Goal: Navigation & Orientation: Find specific page/section

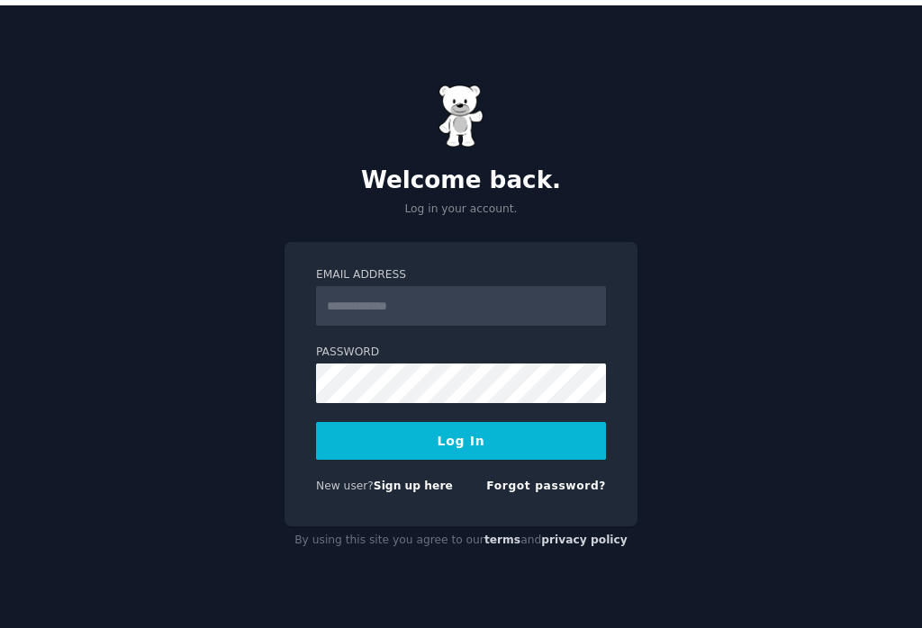
scroll to position [5, 0]
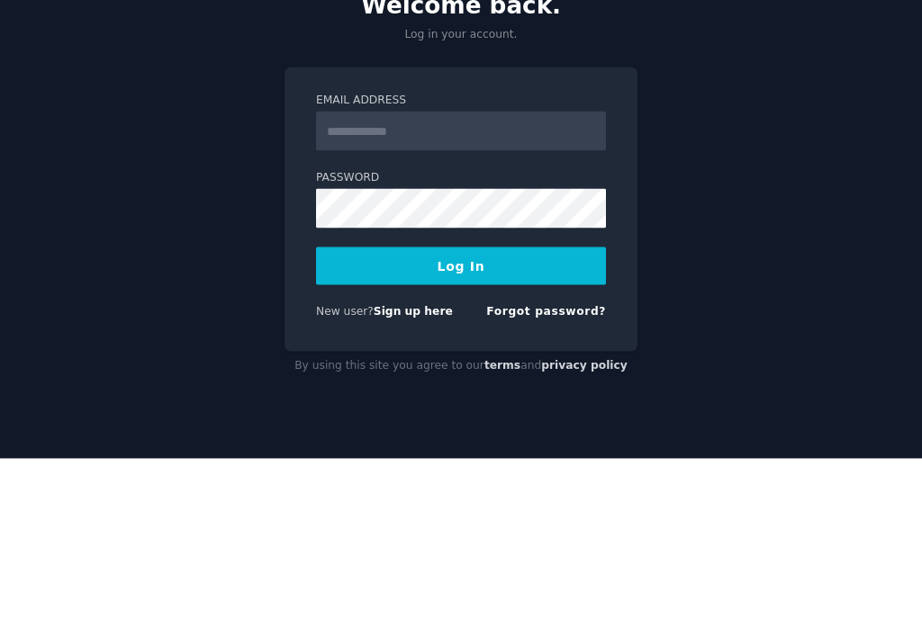
click at [557, 474] on link "Forgot password?" at bounding box center [546, 480] width 120 height 13
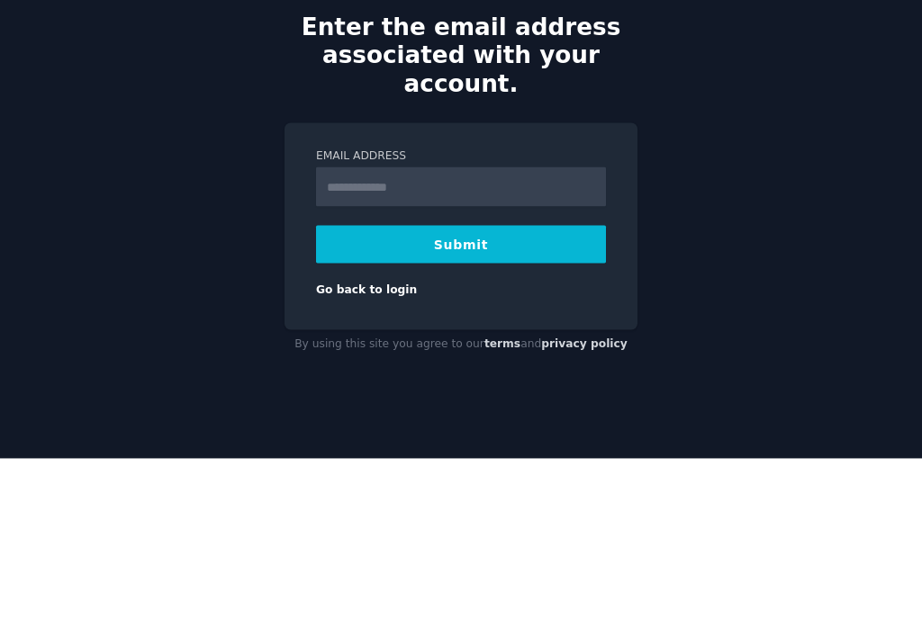
click at [369, 453] on link "Go back to login" at bounding box center [366, 459] width 101 height 13
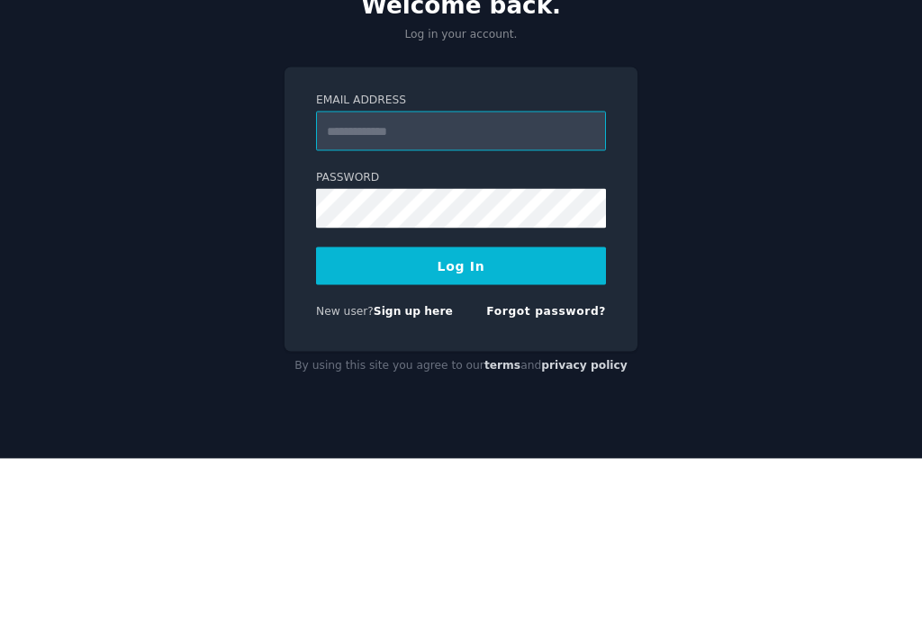
type input "**********"
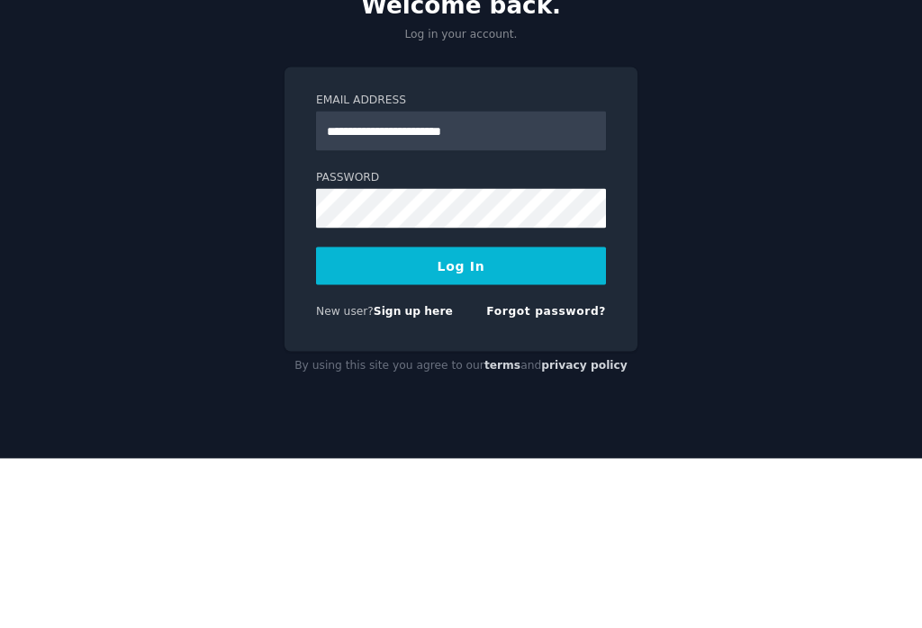
click at [461, 417] on button "Log In" at bounding box center [461, 436] width 290 height 38
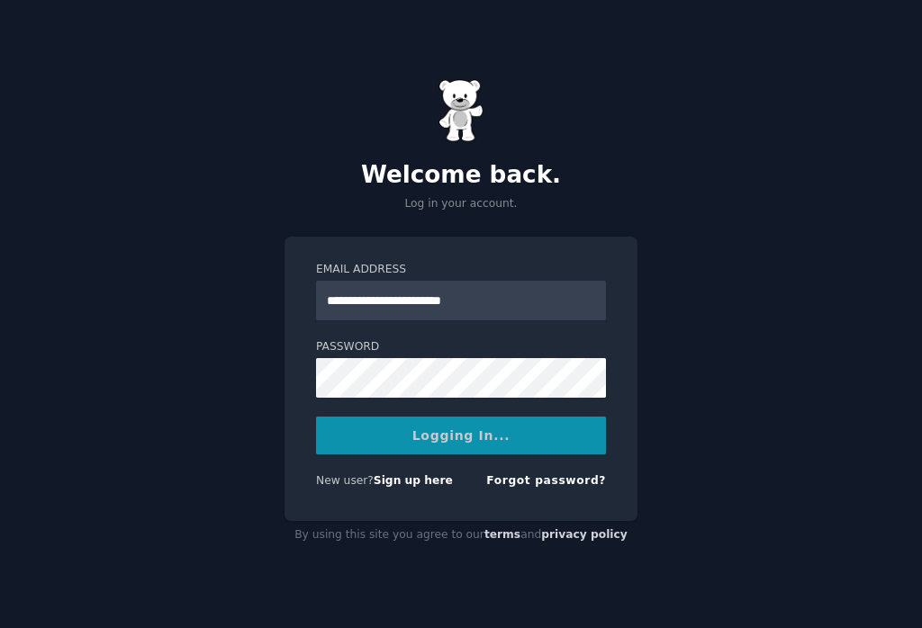
click at [499, 421] on div "Logging In..." at bounding box center [461, 436] width 290 height 38
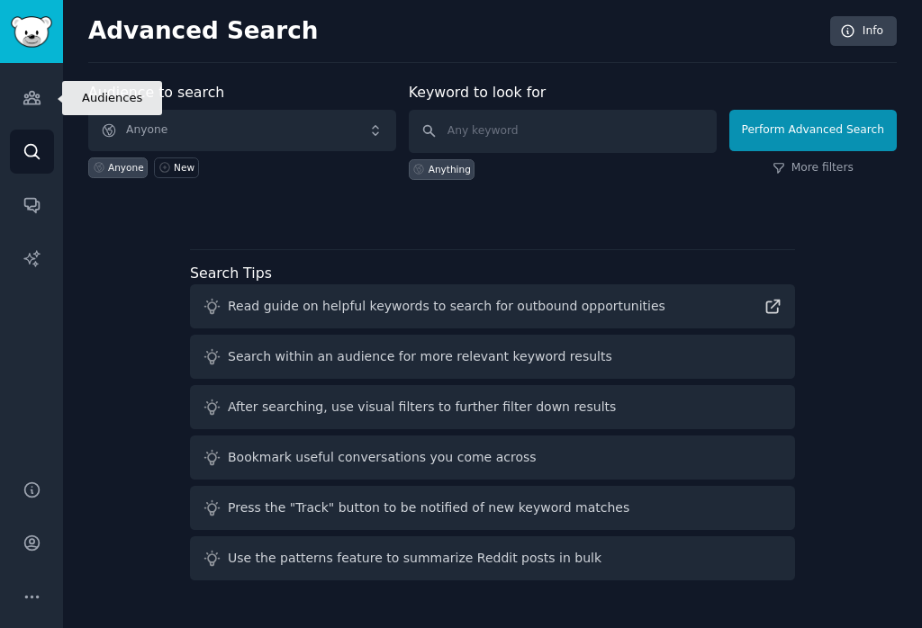
click at [32, 98] on icon "Sidebar" at bounding box center [31, 98] width 16 height 13
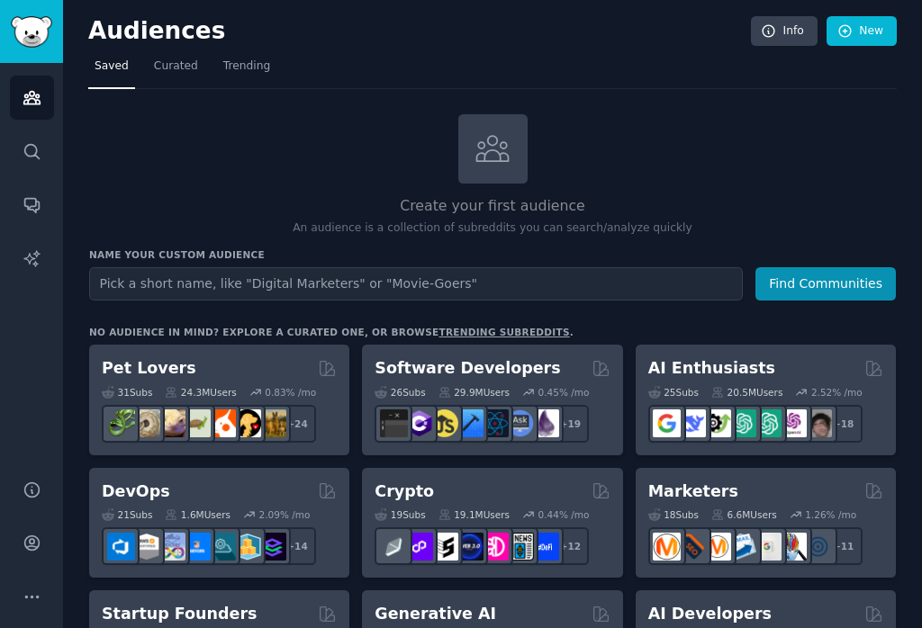
click at [227, 55] on link "Trending" at bounding box center [246, 70] width 59 height 37
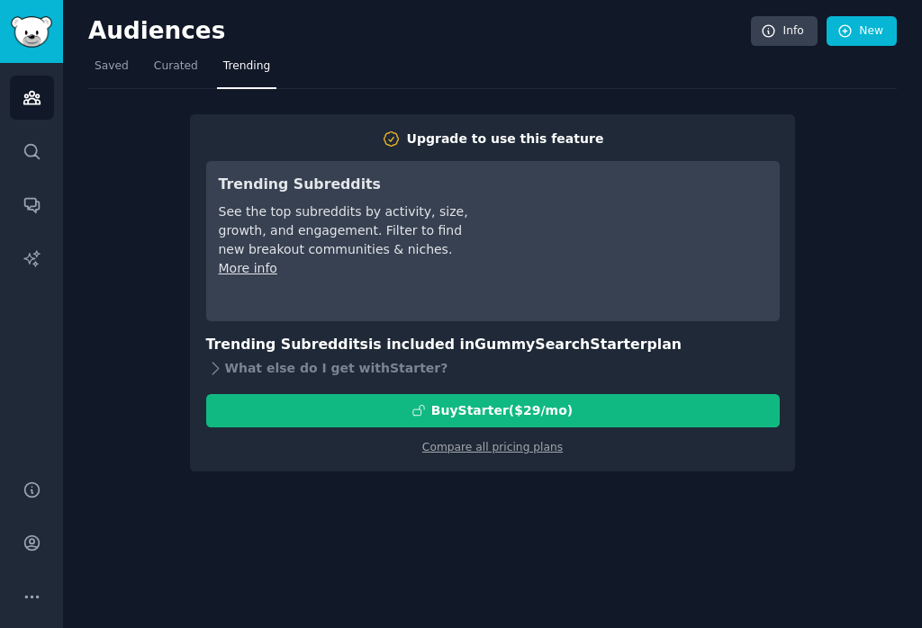
click at [171, 64] on span "Curated" at bounding box center [176, 66] width 44 height 16
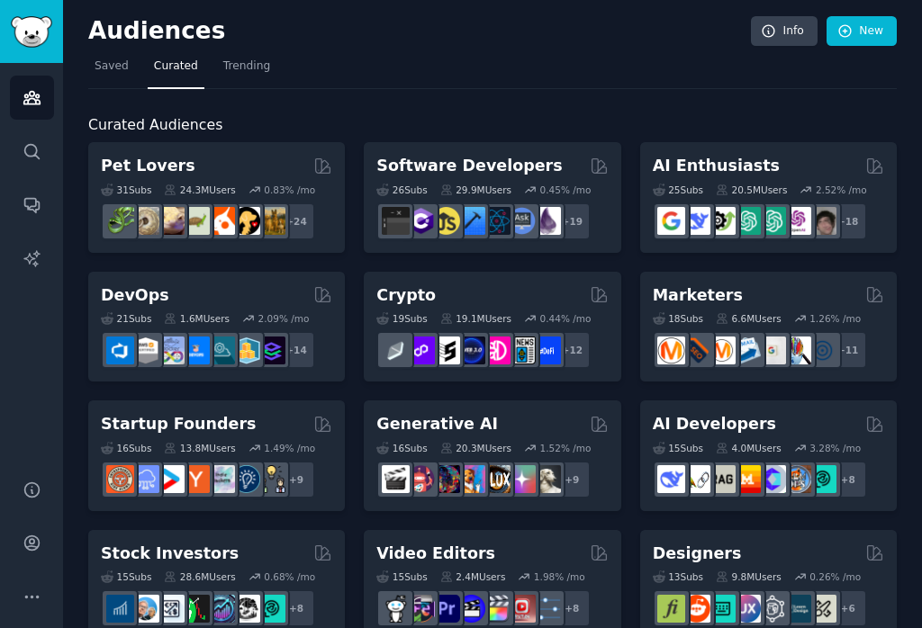
click at [112, 71] on span "Saved" at bounding box center [111, 66] width 34 height 16
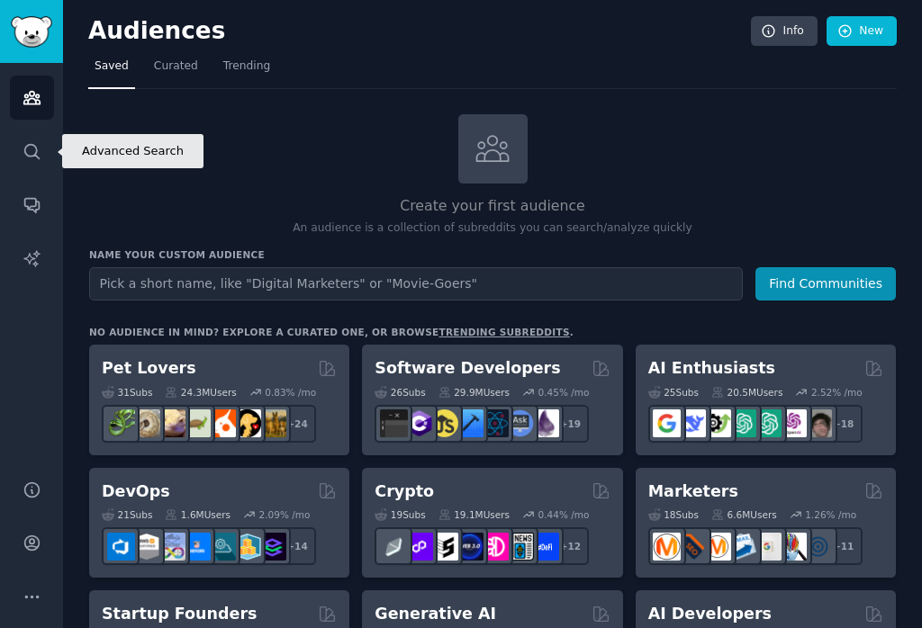
click at [25, 159] on icon "Sidebar" at bounding box center [31, 151] width 19 height 19
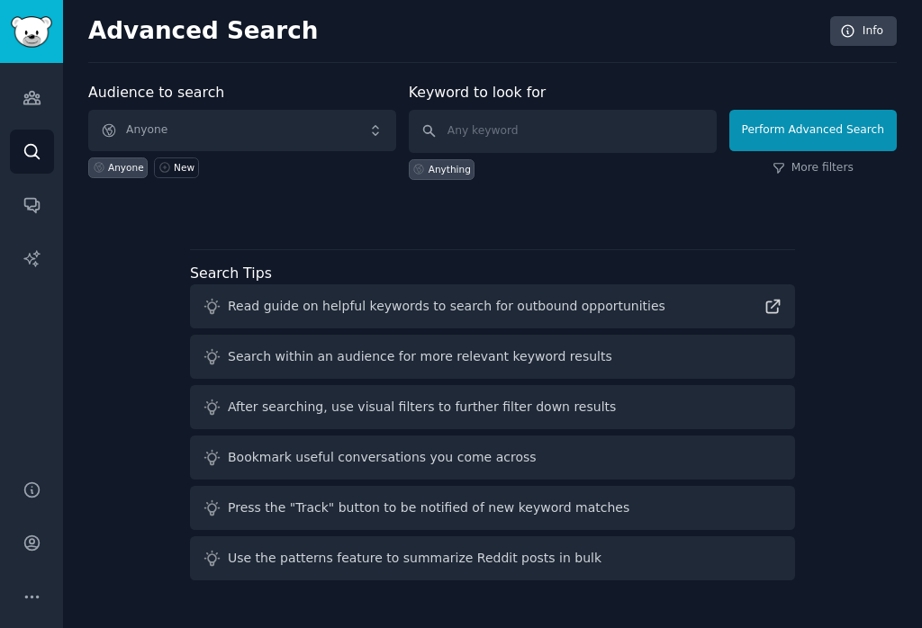
click at [281, 307] on div "Read guide on helpful keywords to search for outbound opportunities" at bounding box center [446, 306] width 437 height 19
click at [720, 291] on div "Read guide on helpful keywords to search for outbound opportunities" at bounding box center [492, 306] width 605 height 44
click at [715, 296] on div "Read guide on helpful keywords to search for outbound opportunities" at bounding box center [492, 306] width 605 height 44
click at [779, 308] on icon at bounding box center [772, 306] width 19 height 19
click at [28, 106] on icon "Sidebar" at bounding box center [31, 97] width 19 height 19
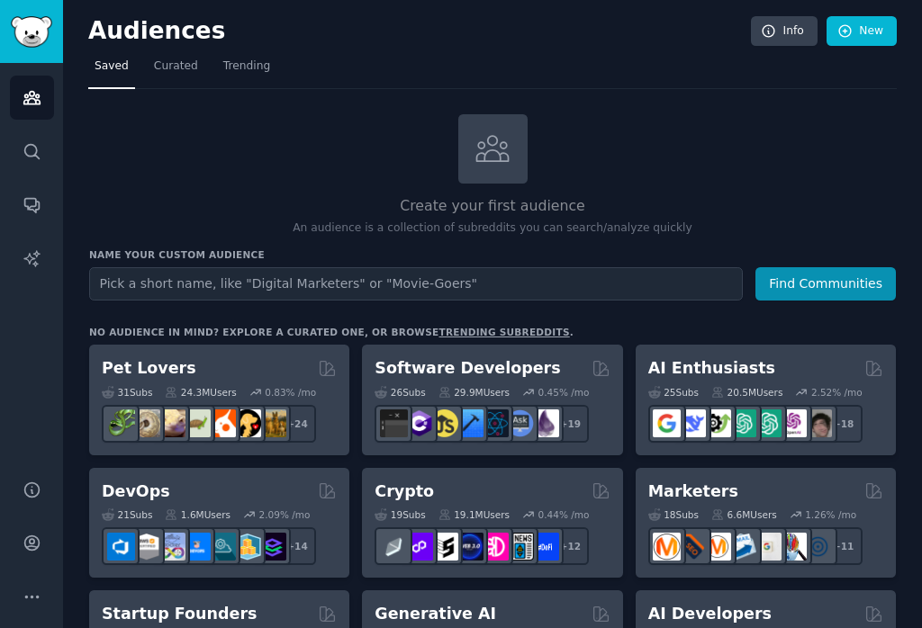
click at [215, 373] on div "Pet Lovers" at bounding box center [219, 368] width 235 height 22
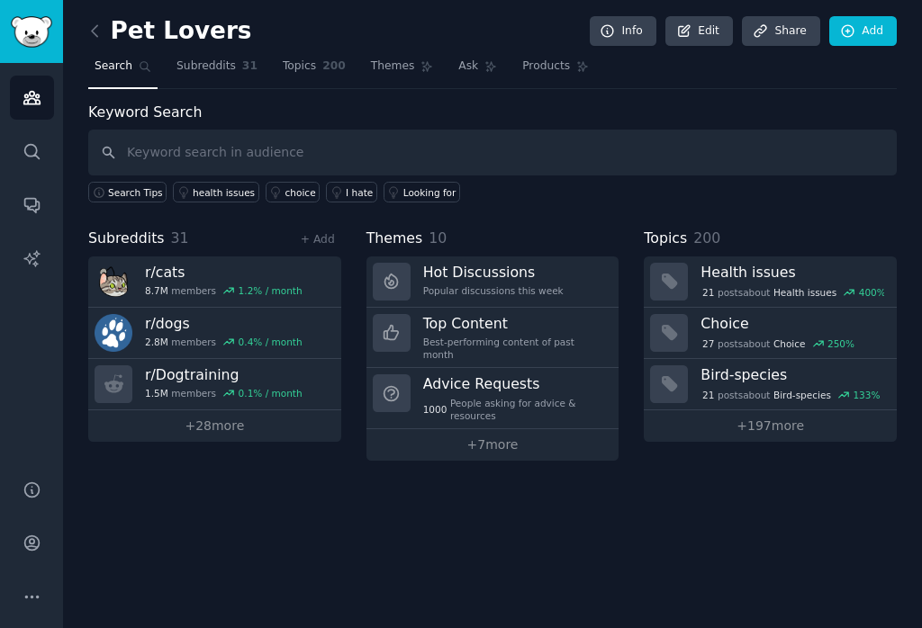
click at [304, 64] on span "Topics" at bounding box center [299, 66] width 33 height 16
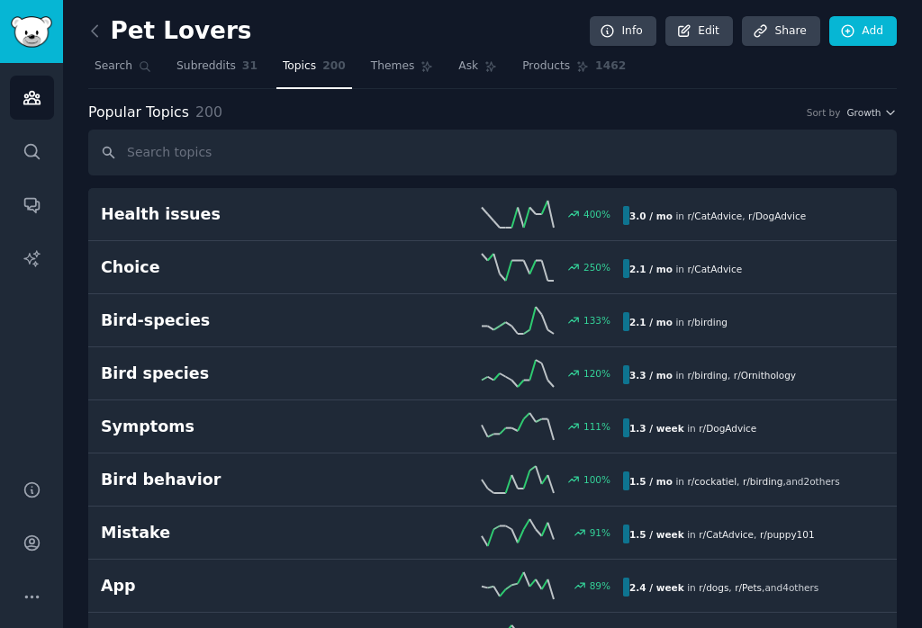
click at [316, 64] on link "Topics 200" at bounding box center [314, 70] width 76 height 37
click at [536, 73] on span "Products" at bounding box center [546, 66] width 48 height 16
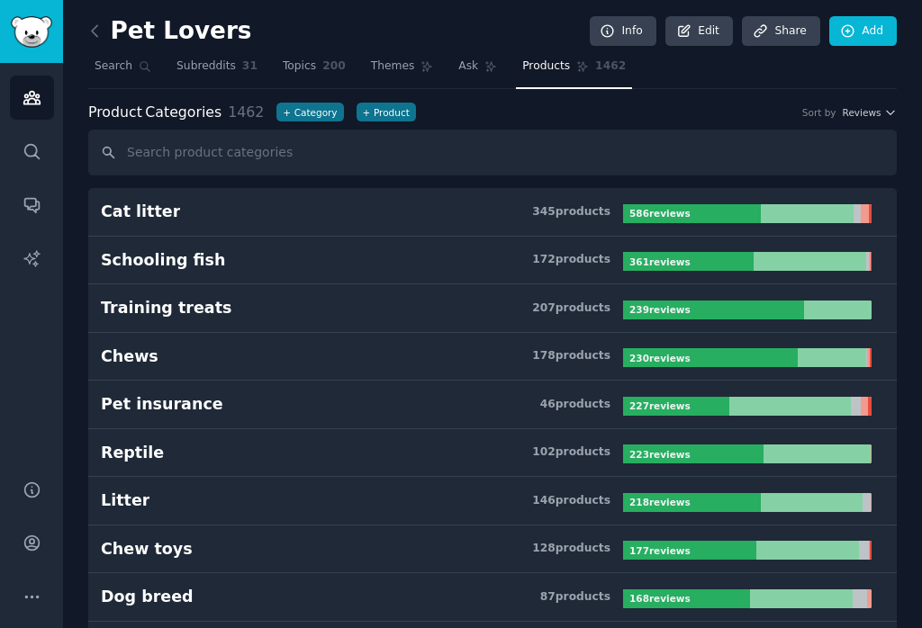
click at [535, 67] on span "Products" at bounding box center [546, 66] width 48 height 16
click at [216, 67] on span "Subreddits" at bounding box center [205, 66] width 59 height 16
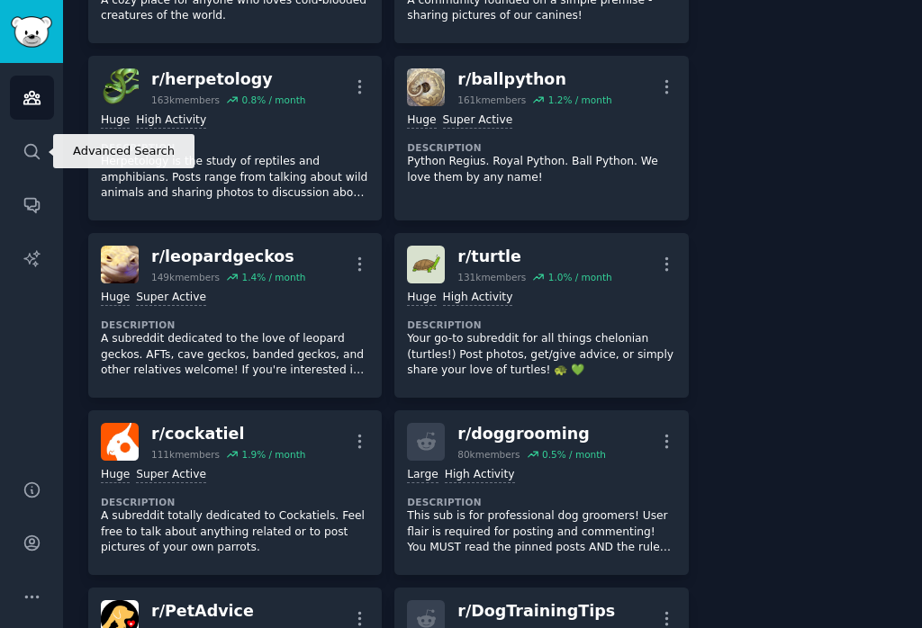
scroll to position [1872, 0]
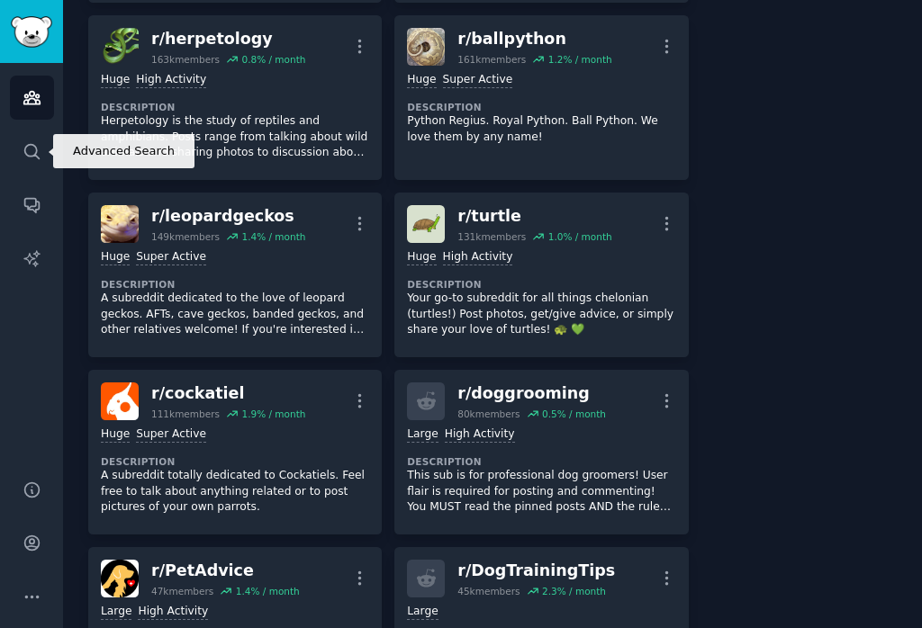
click at [39, 157] on icon "Sidebar" at bounding box center [31, 151] width 14 height 14
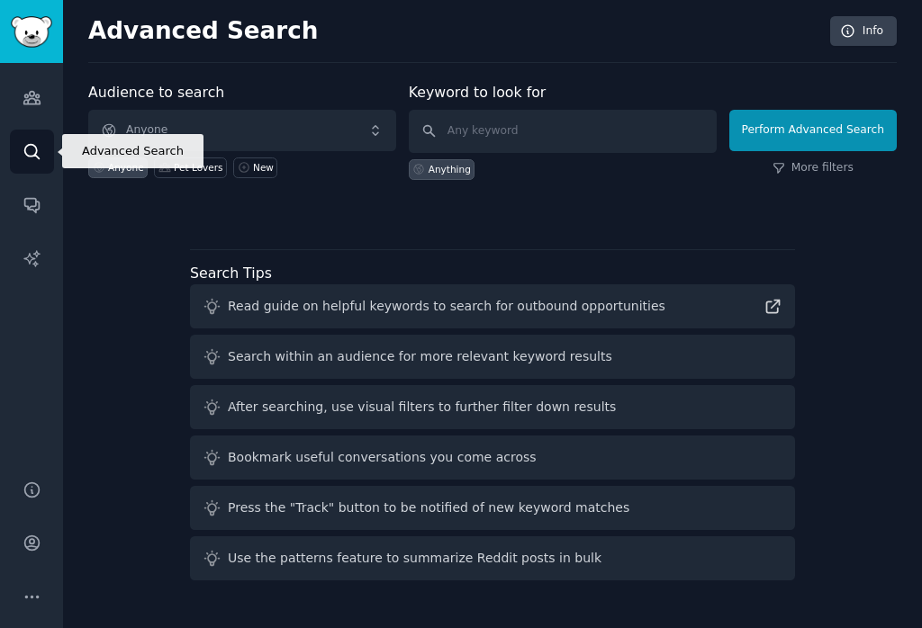
click at [38, 157] on icon "Sidebar" at bounding box center [31, 151] width 14 height 14
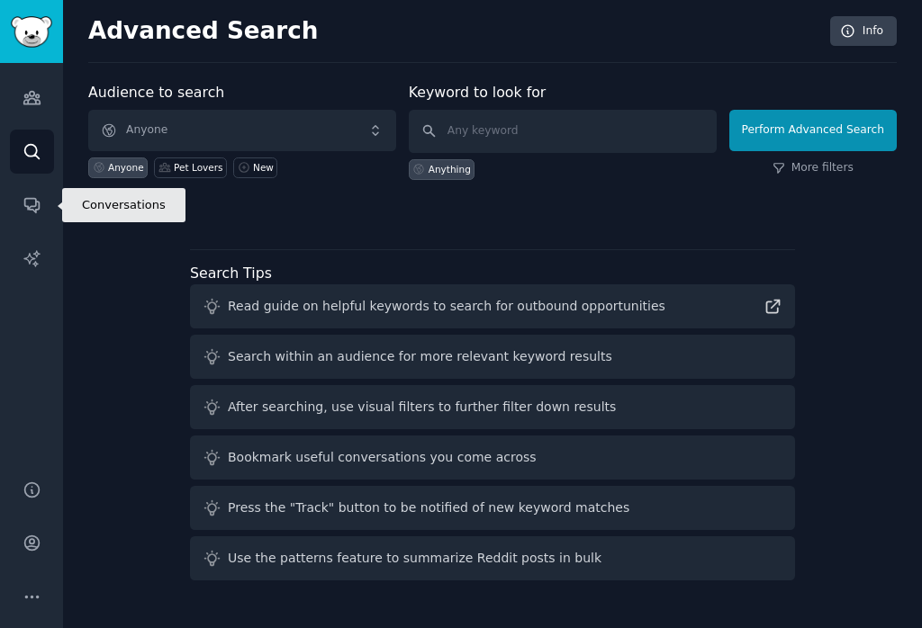
click at [26, 206] on icon "Sidebar" at bounding box center [31, 206] width 14 height 14
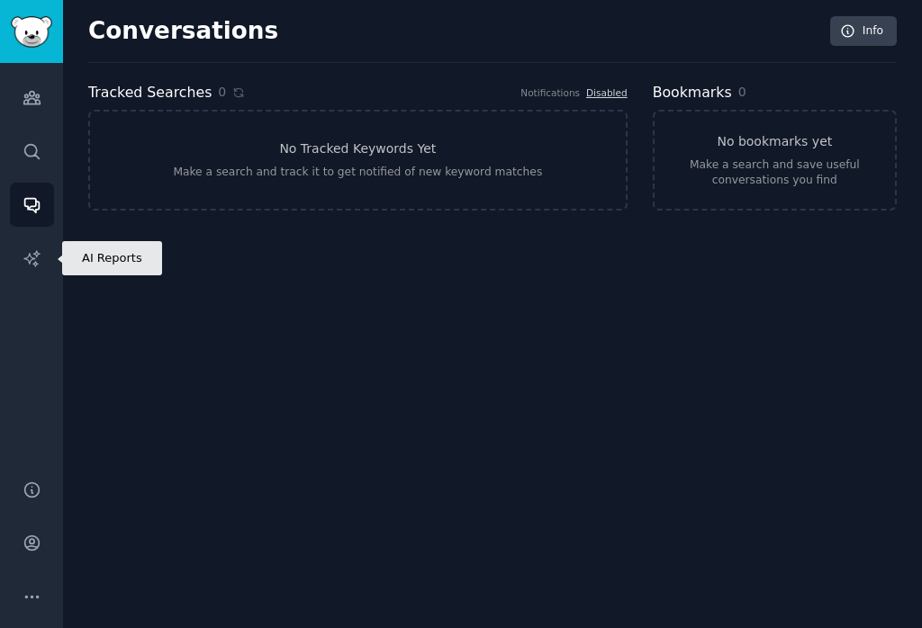
click at [32, 263] on icon "Sidebar" at bounding box center [31, 258] width 19 height 19
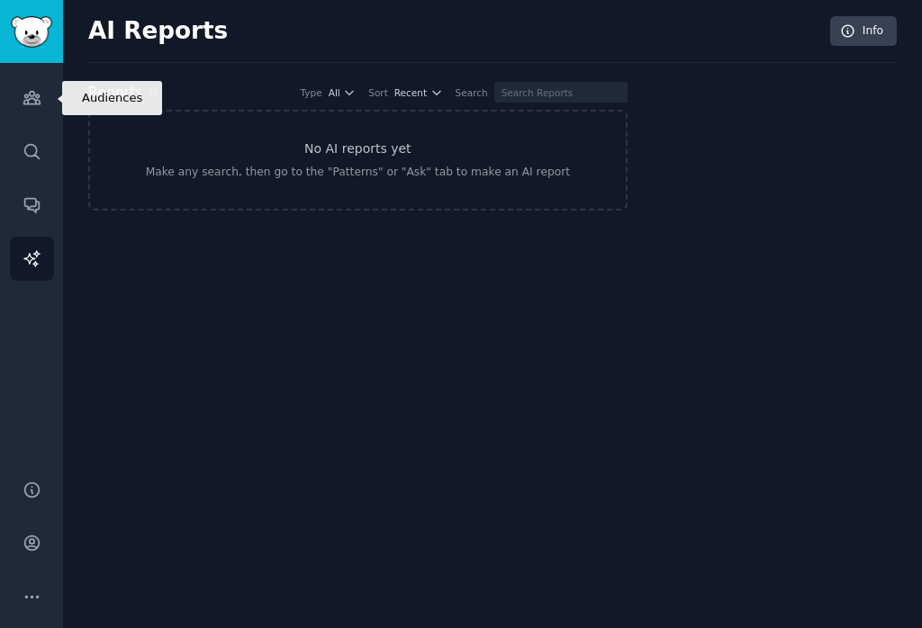
click at [22, 97] on icon "Sidebar" at bounding box center [31, 97] width 19 height 19
